Goal: Information Seeking & Learning: Learn about a topic

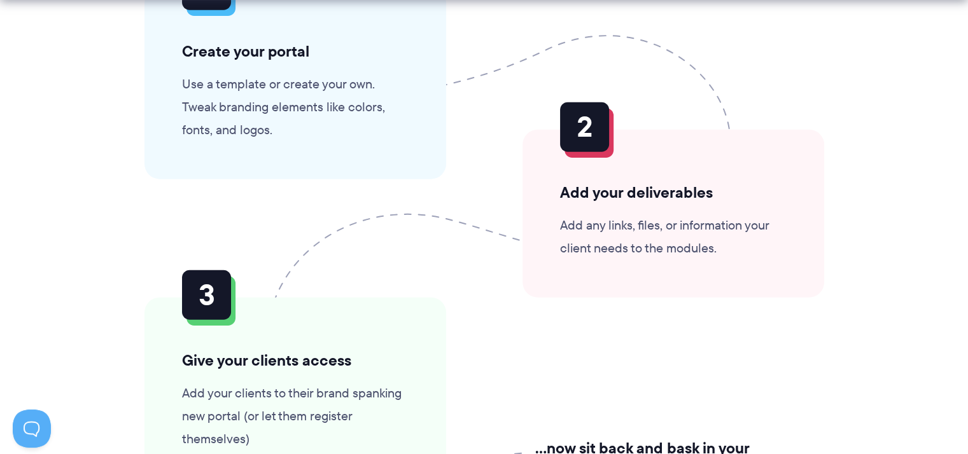
scroll to position [3055, 0]
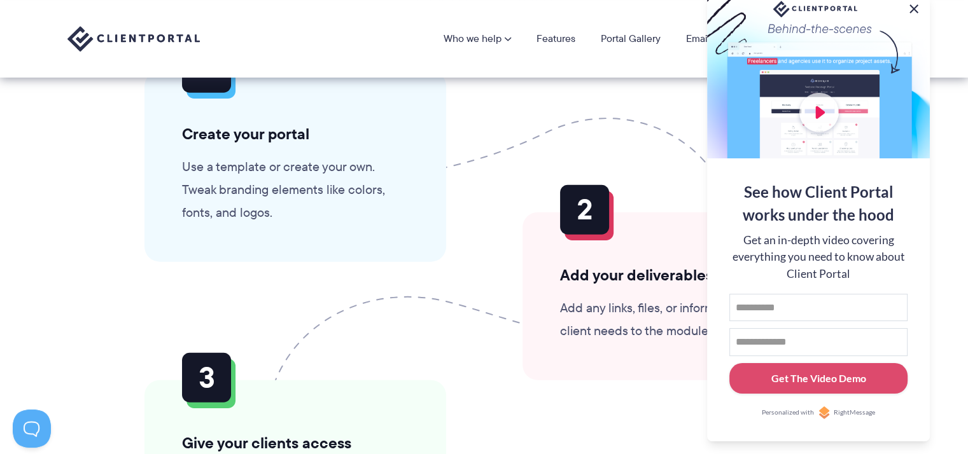
click at [915, 5] on button at bounding box center [913, 8] width 15 height 15
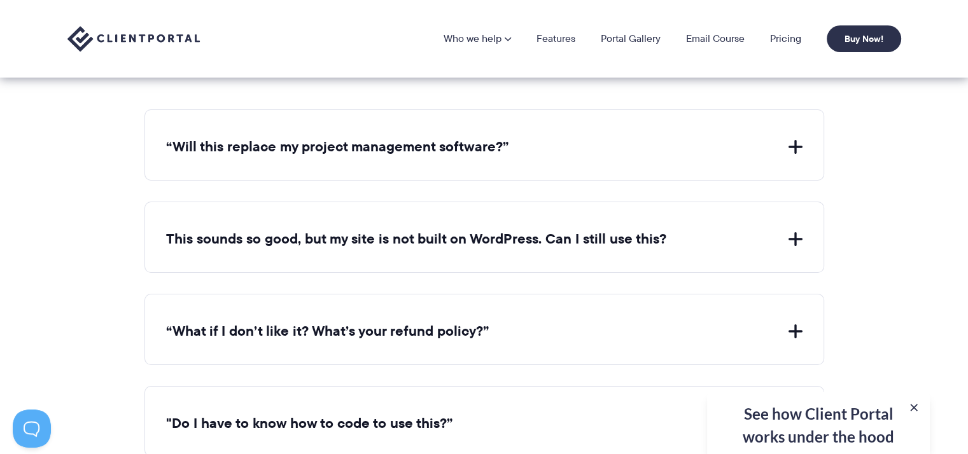
scroll to position [4265, 0]
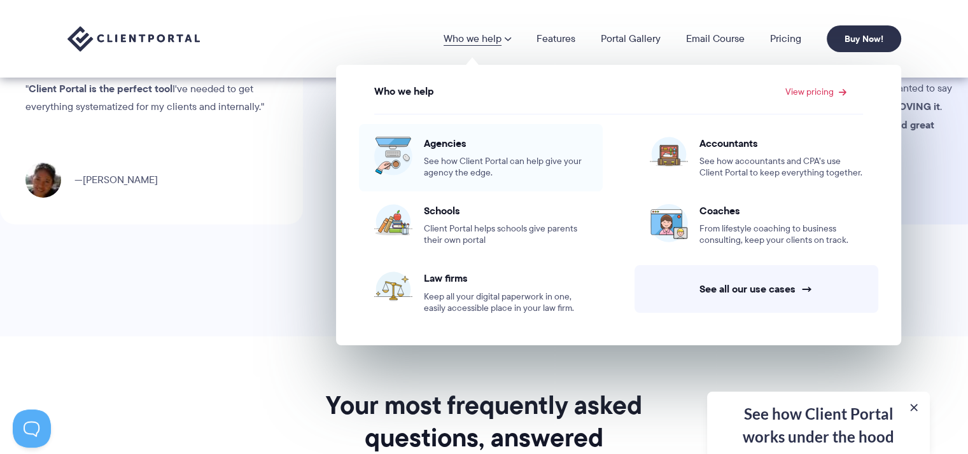
click at [452, 160] on span "See how Client Portal can help give your agency the edge." at bounding box center [506, 167] width 164 height 23
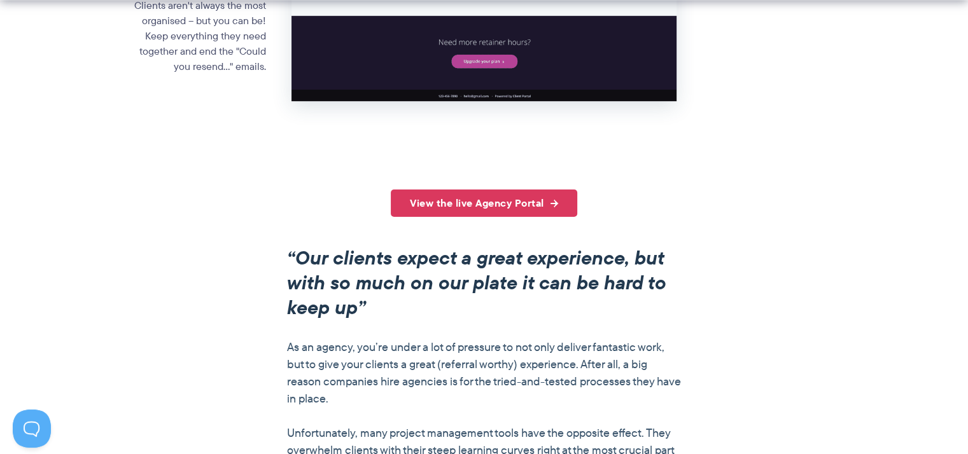
scroll to position [891, 0]
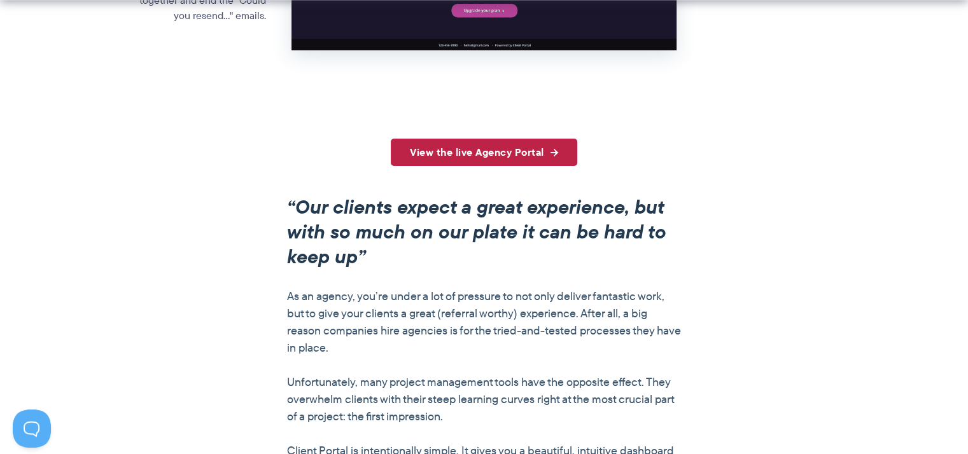
click at [512, 157] on link "View the live Agency Portal" at bounding box center [484, 152] width 186 height 27
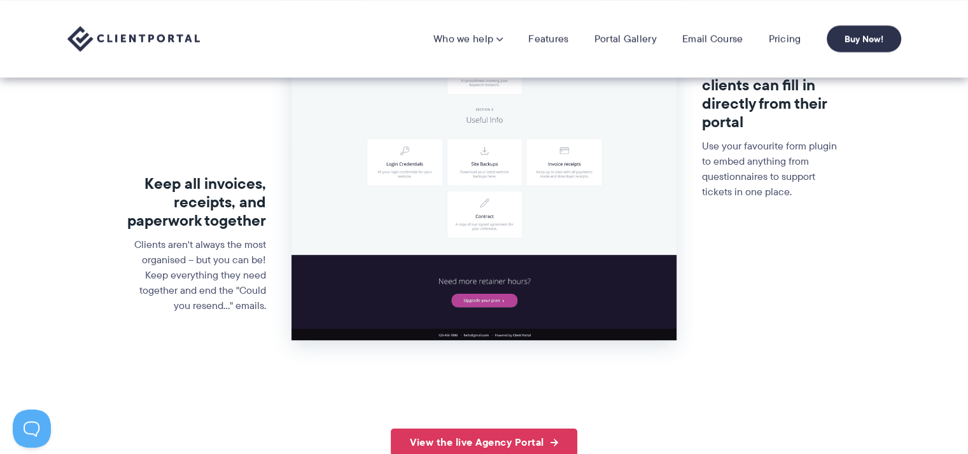
scroll to position [573, 0]
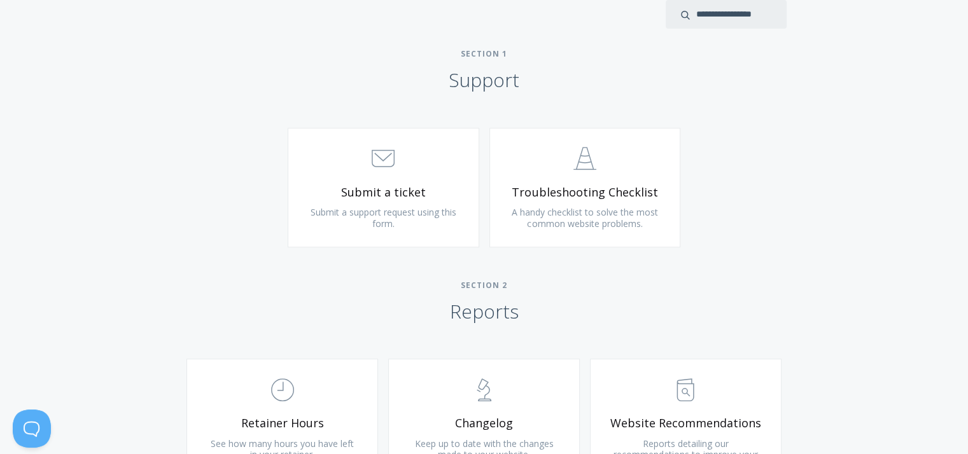
scroll to position [700, 0]
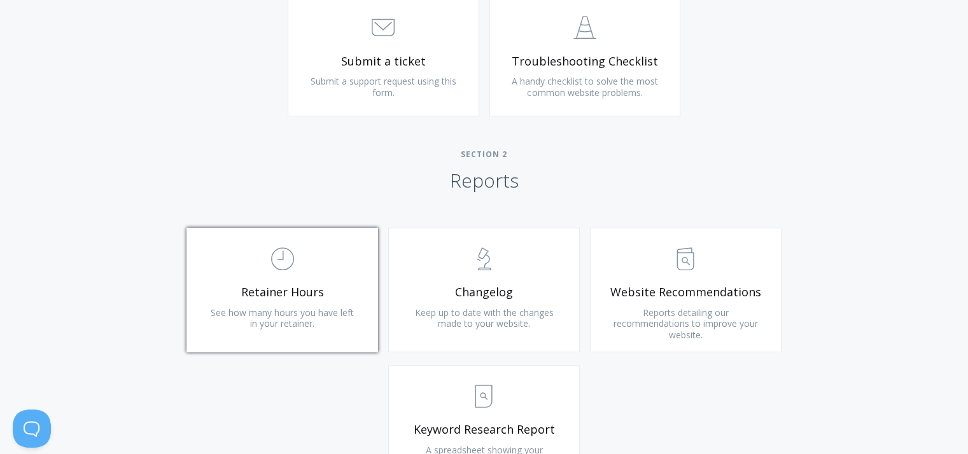
click at [288, 281] on link ".st0{fill:none;stroke:#000000;stroke-width:2;stroke-miterlimit:10;} Untitled-18…" at bounding box center [282, 290] width 192 height 125
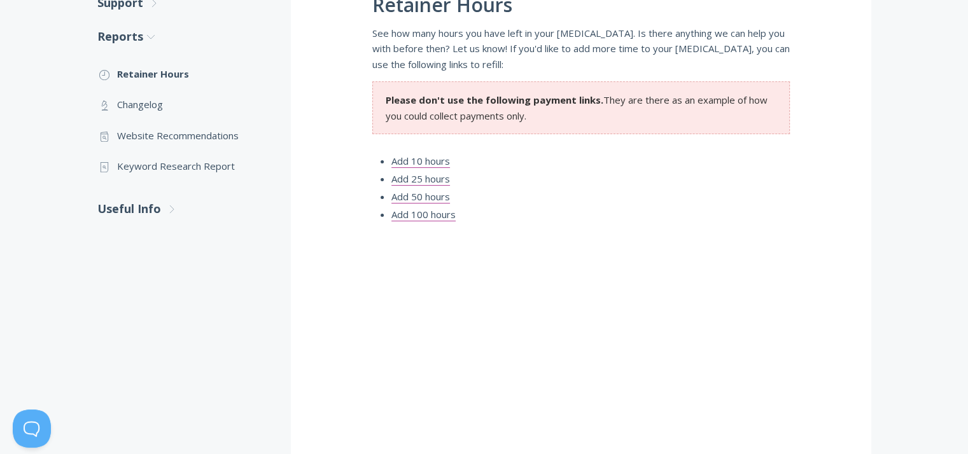
scroll to position [318, 0]
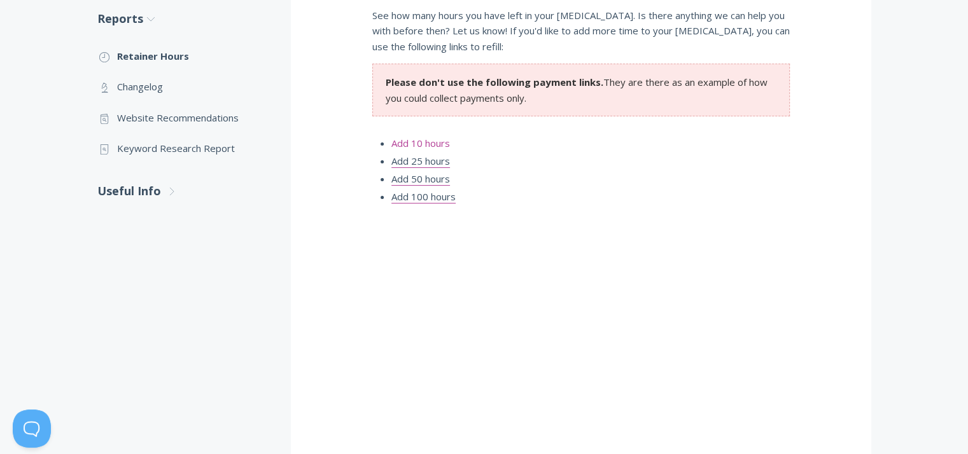
click at [438, 144] on link "Add 10 hours" at bounding box center [420, 143] width 59 height 13
click at [204, 149] on link ".st0{fill:none;stroke:#000000;stroke-width:2;stroke-miterlimit:10;} Untitled-15…" at bounding box center [181, 148] width 168 height 31
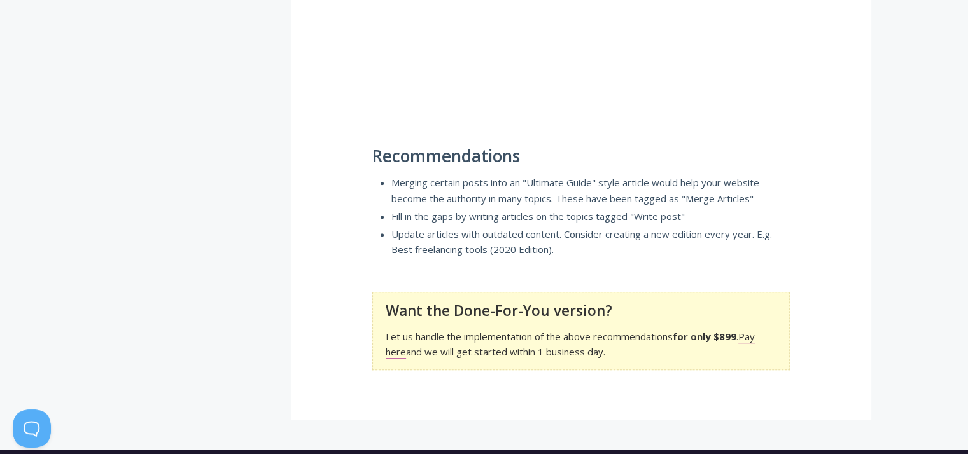
scroll to position [470, 0]
